Goal: Task Accomplishment & Management: Use online tool/utility

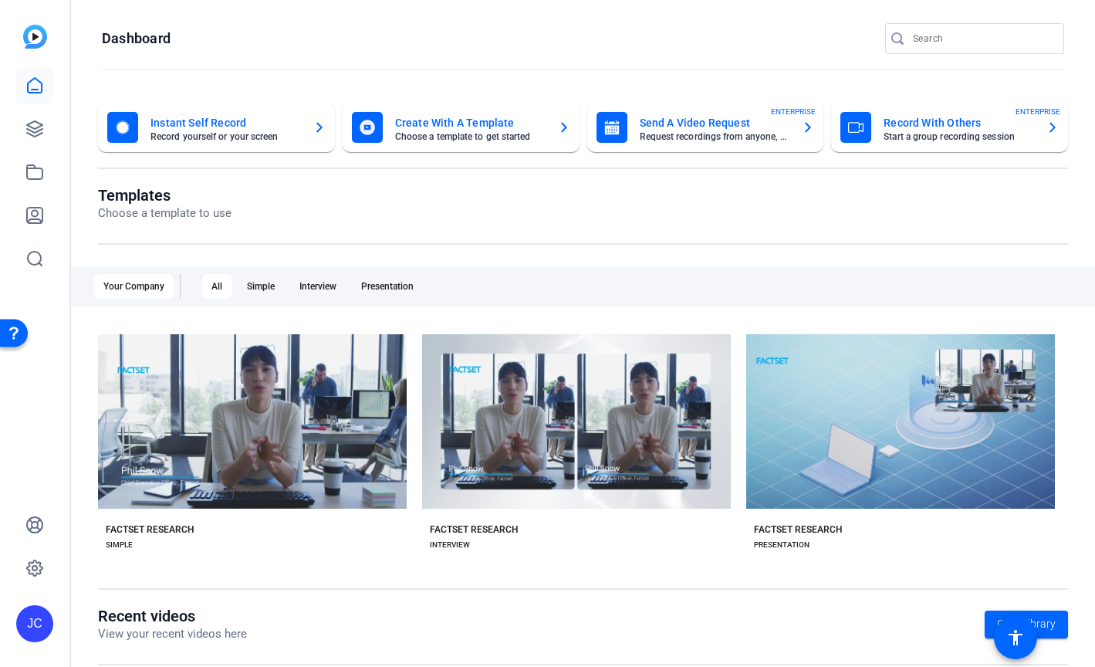
click at [700, 120] on mat-card-title "Send A Video Request" at bounding box center [715, 122] width 151 height 19
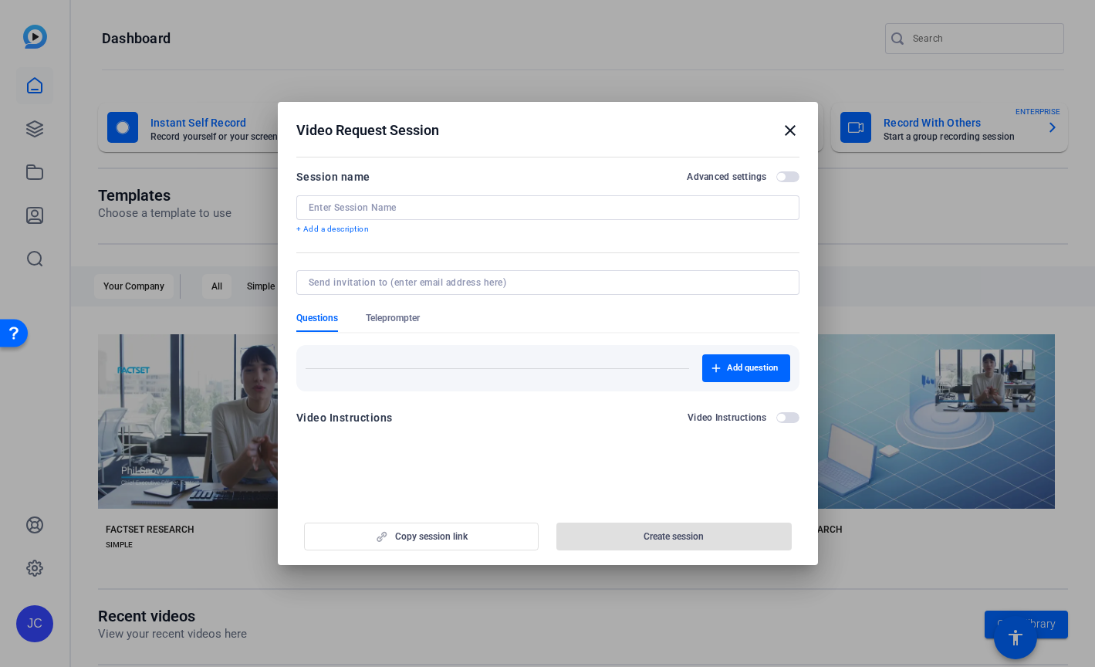
click at [426, 207] on input at bounding box center [548, 207] width 479 height 12
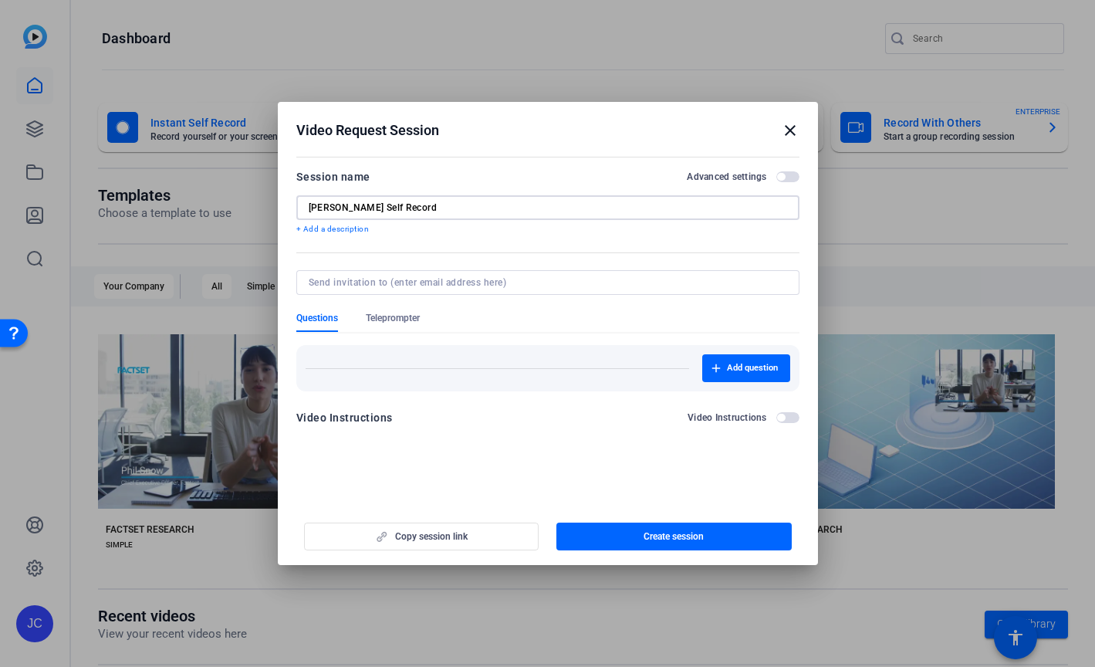
type input "[PERSON_NAME] Self Record"
click at [448, 207] on input "[PERSON_NAME] Self Record" at bounding box center [548, 207] width 479 height 12
click at [384, 289] on div at bounding box center [548, 282] width 479 height 25
paste input "[EMAIL_ADDRESS][DOMAIN_NAME]"
type input "[EMAIL_ADDRESS][DOMAIN_NAME]"
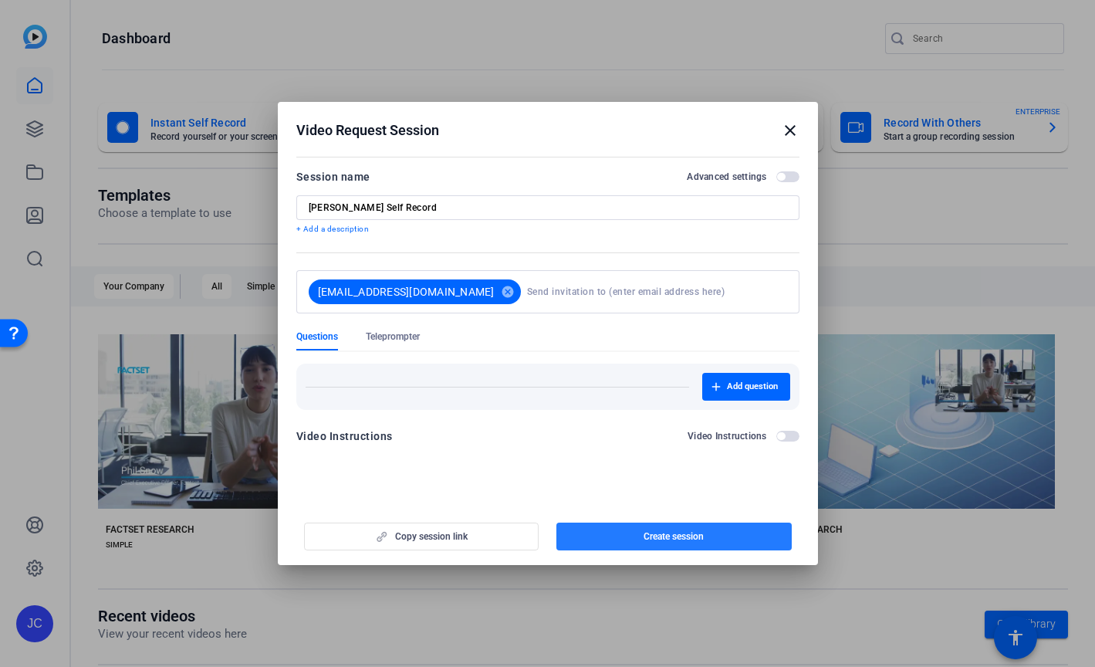
click at [664, 535] on span "Create session" at bounding box center [674, 536] width 60 height 12
